Goal: Information Seeking & Learning: Learn about a topic

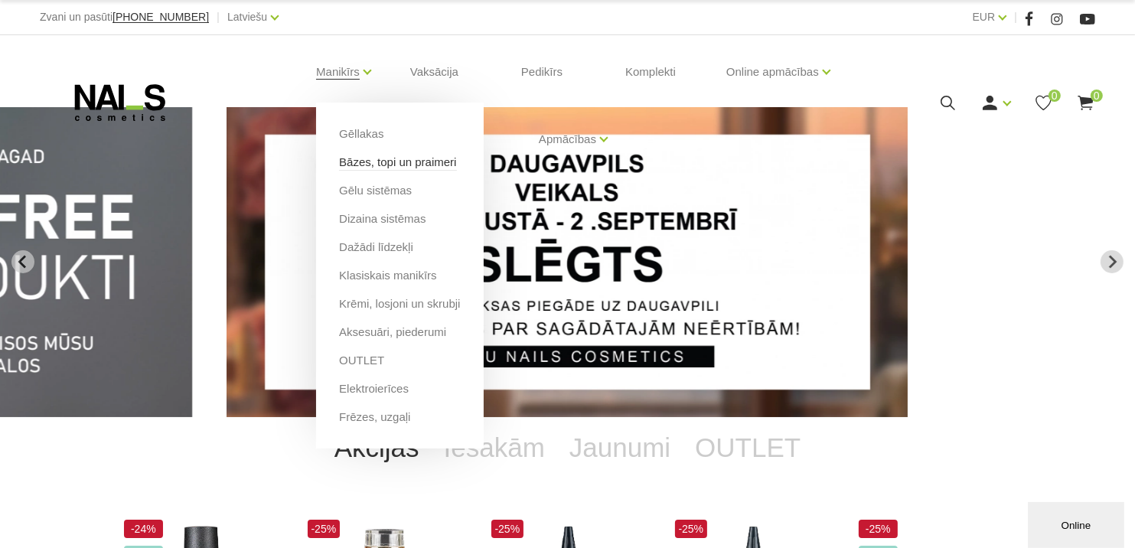
click at [384, 163] on link "Bāzes, topi un praimeri" at bounding box center [397, 162] width 117 height 17
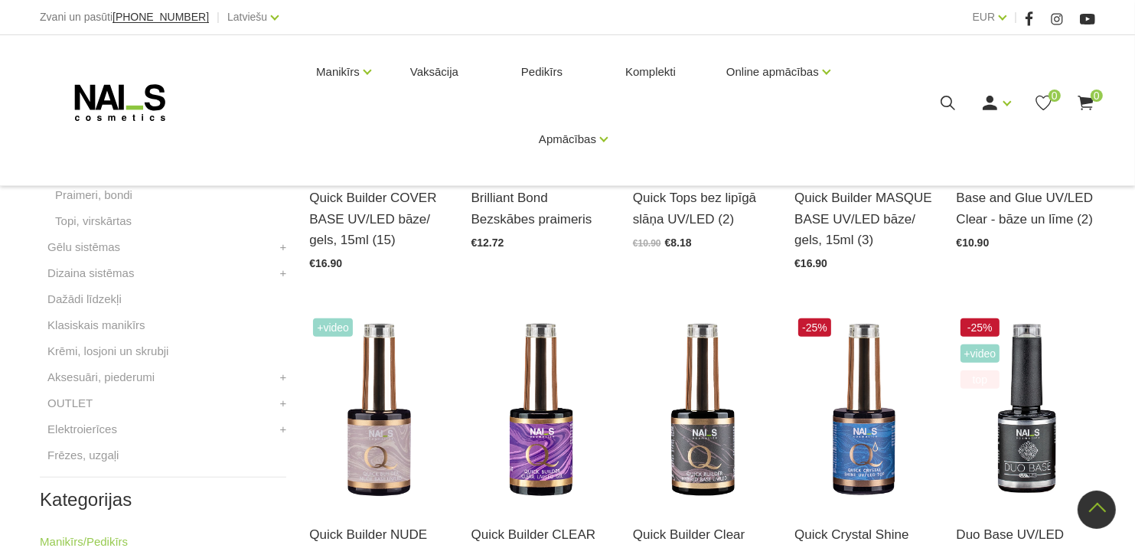
scroll to position [536, 0]
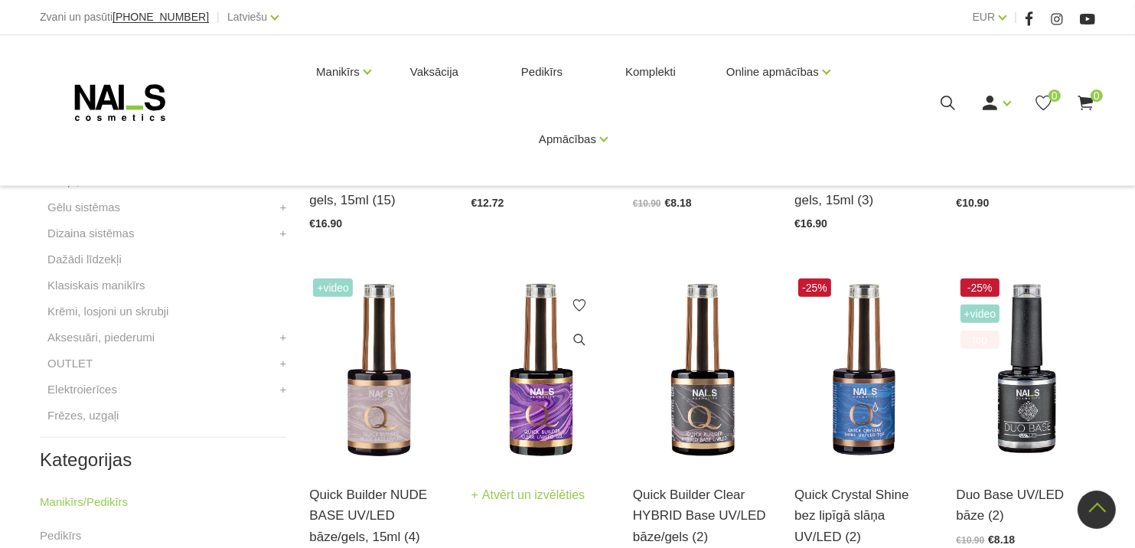
click at [538, 400] on img at bounding box center [541, 370] width 139 height 191
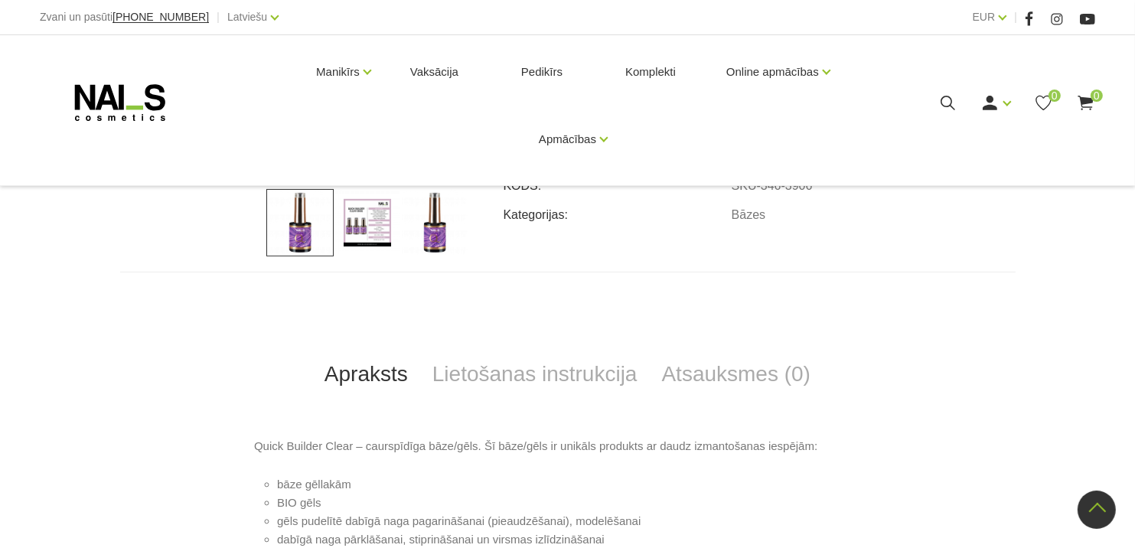
scroll to position [436, 0]
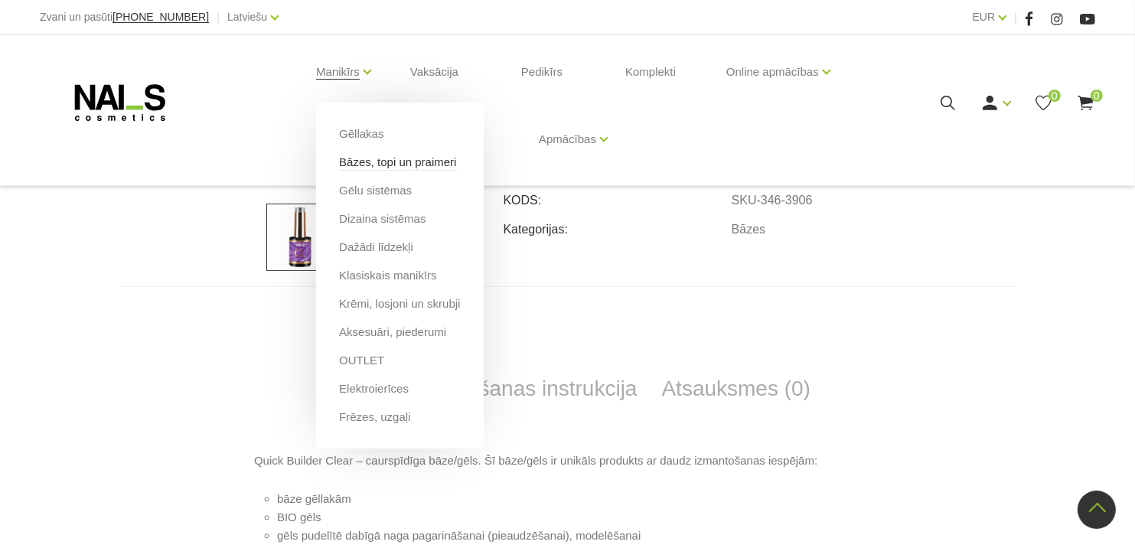
click at [401, 165] on link "Bāzes, topi un praimeri" at bounding box center [397, 162] width 117 height 17
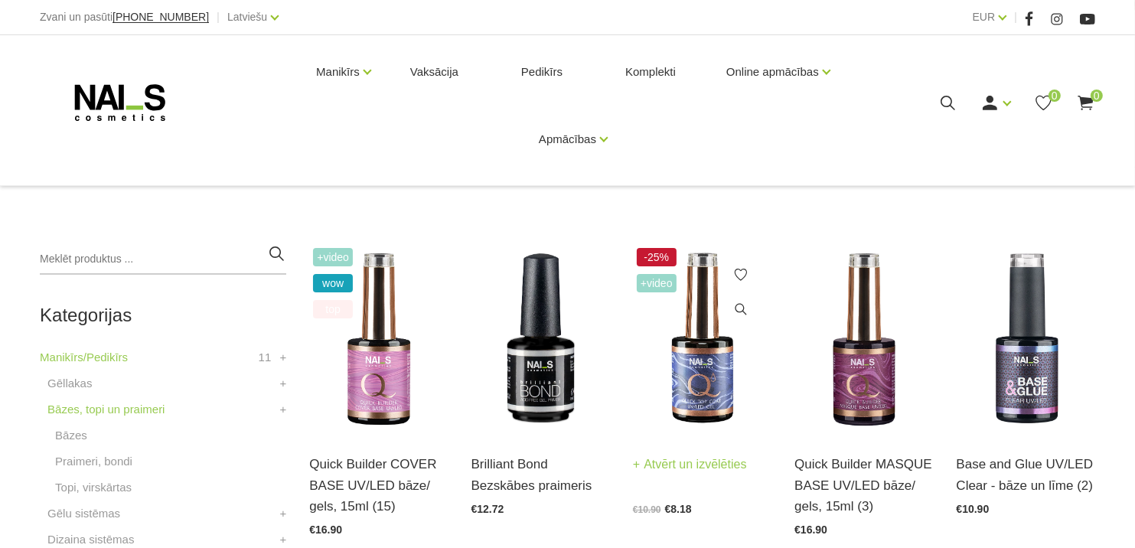
scroll to position [306, 0]
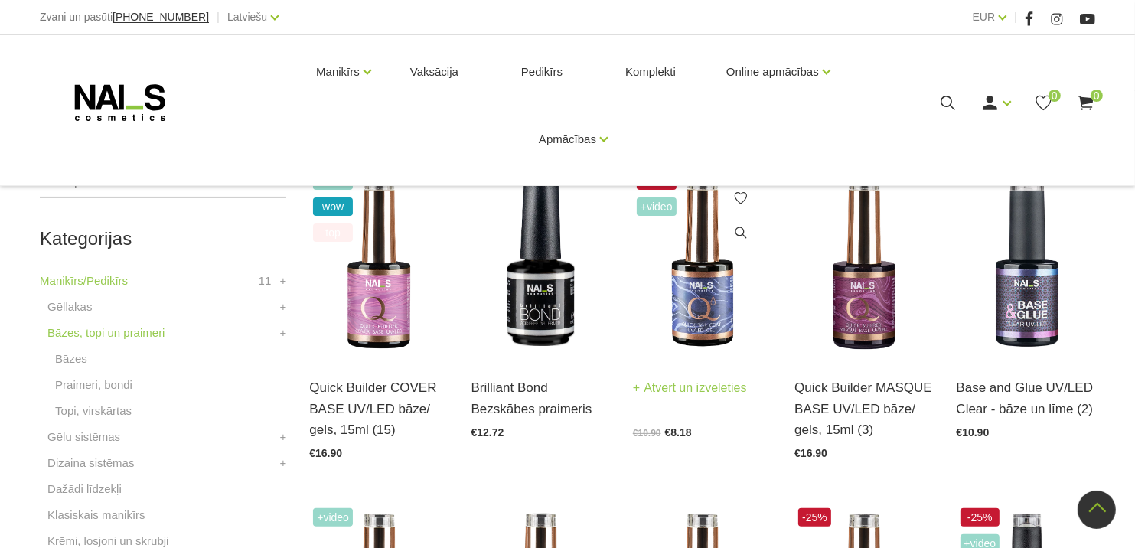
click at [692, 320] on img at bounding box center [702, 263] width 139 height 191
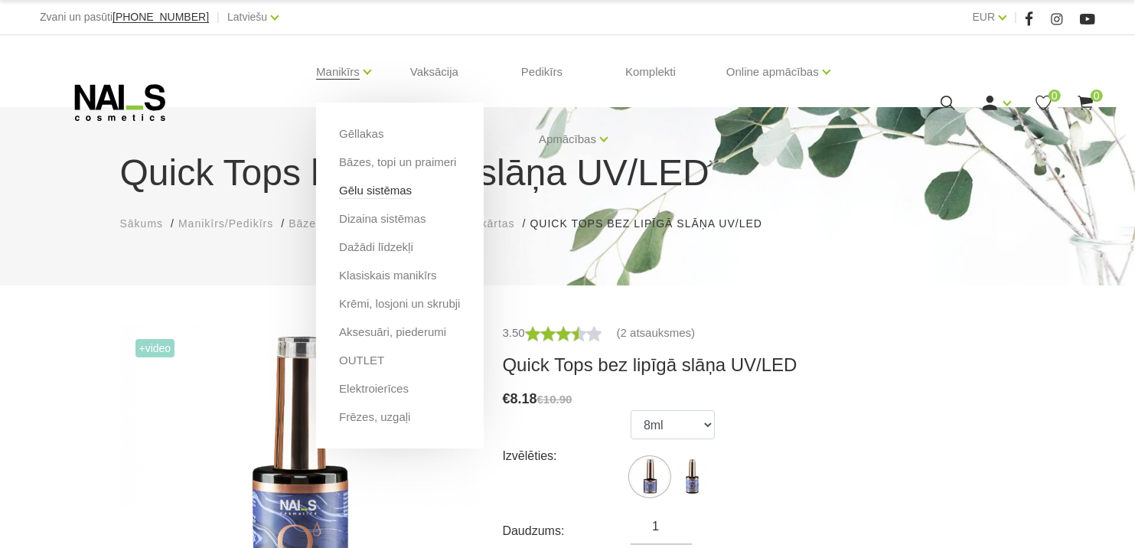
click at [346, 192] on link "Gēlu sistēmas" at bounding box center [375, 190] width 73 height 17
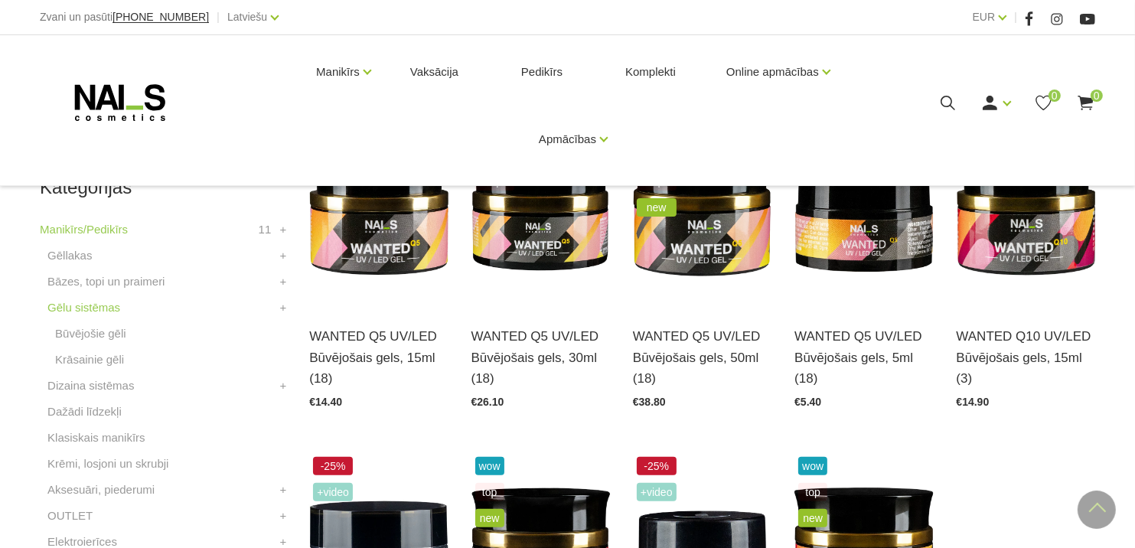
scroll to position [383, 0]
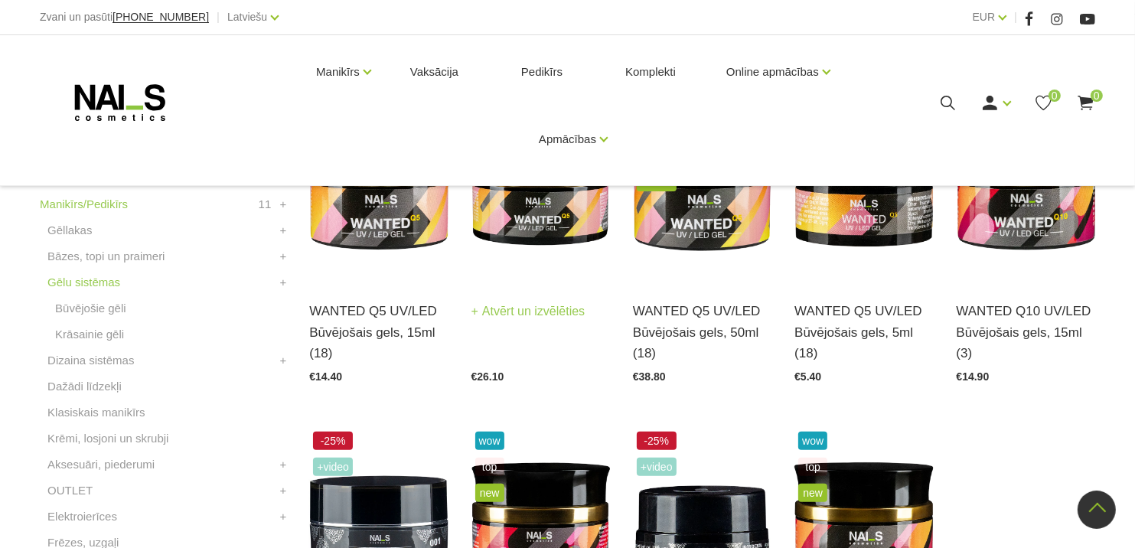
click at [521, 237] on img at bounding box center [541, 186] width 139 height 191
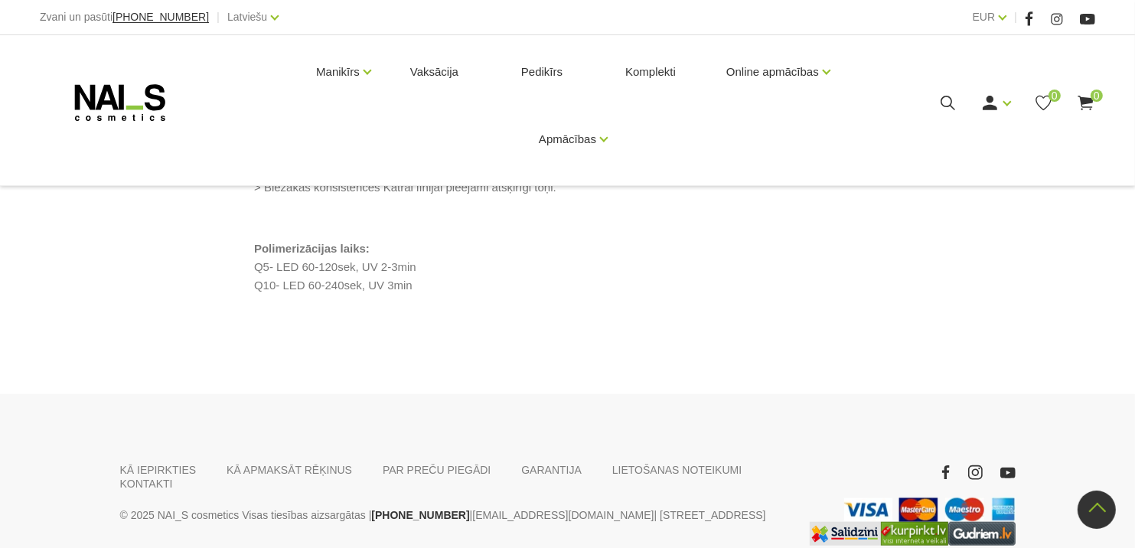
scroll to position [1225, 0]
